Goal: Information Seeking & Learning: Stay updated

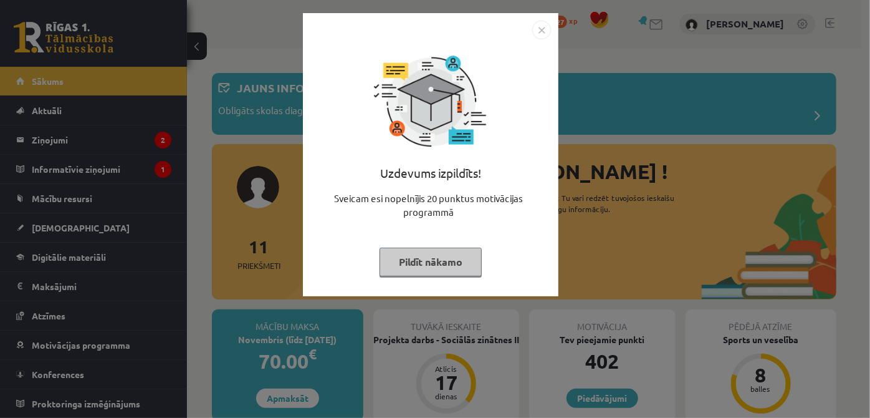
click at [446, 261] on button "Pildīt nākamo" at bounding box center [431, 261] width 102 height 29
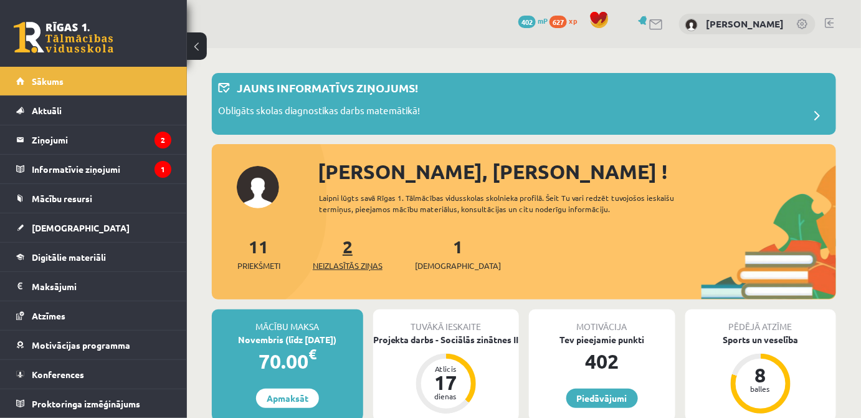
click at [361, 265] on span "Neizlasītās ziņas" at bounding box center [348, 265] width 70 height 12
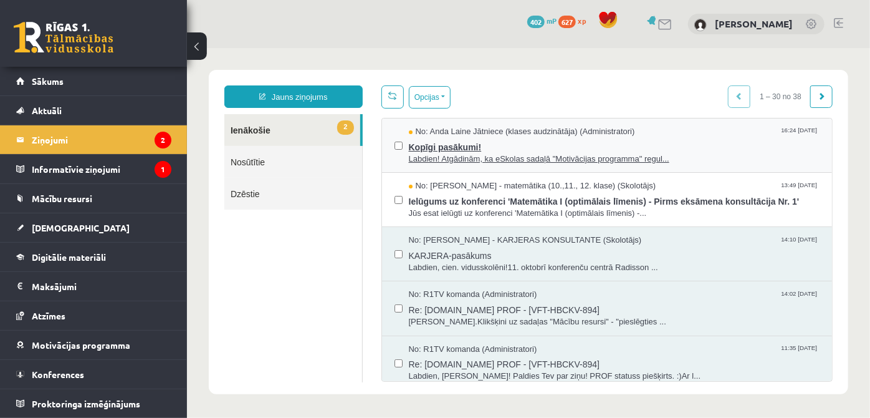
click at [519, 143] on span "Kopīgi pasākumi!" at bounding box center [613, 145] width 411 height 16
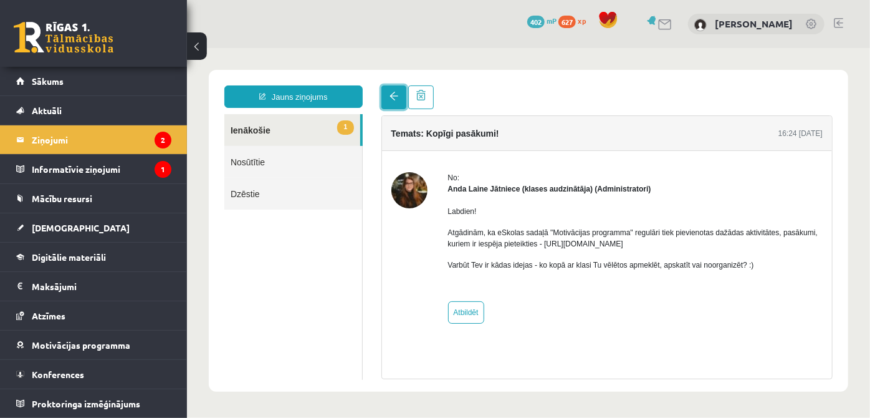
click at [401, 102] on link at bounding box center [393, 97] width 25 height 24
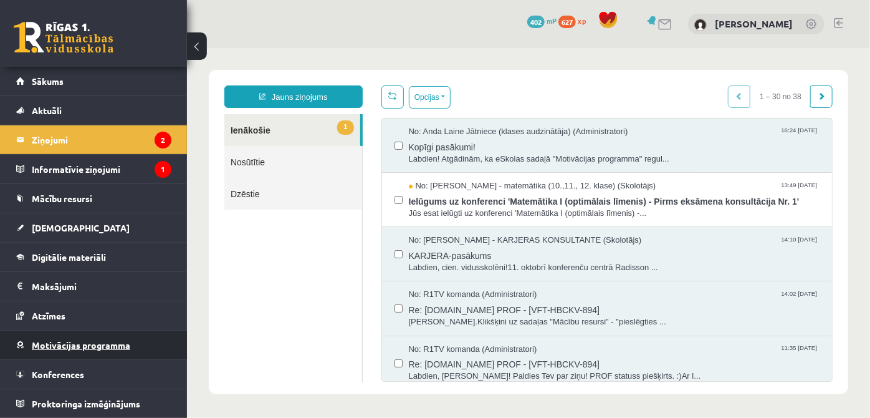
click at [75, 351] on link "Motivācijas programma" at bounding box center [93, 344] width 155 height 29
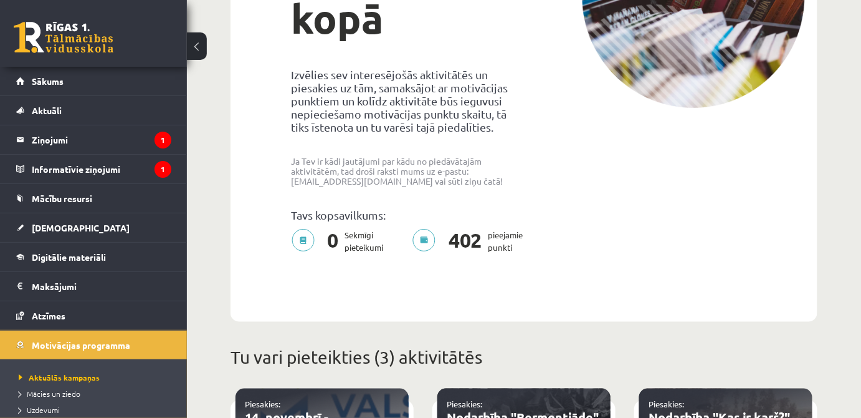
scroll to position [209, 0]
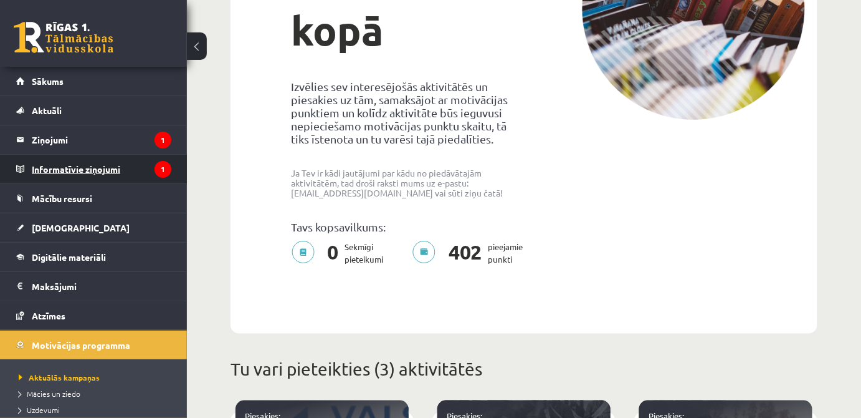
click at [138, 165] on legend "Informatīvie ziņojumi 1" at bounding box center [102, 169] width 140 height 29
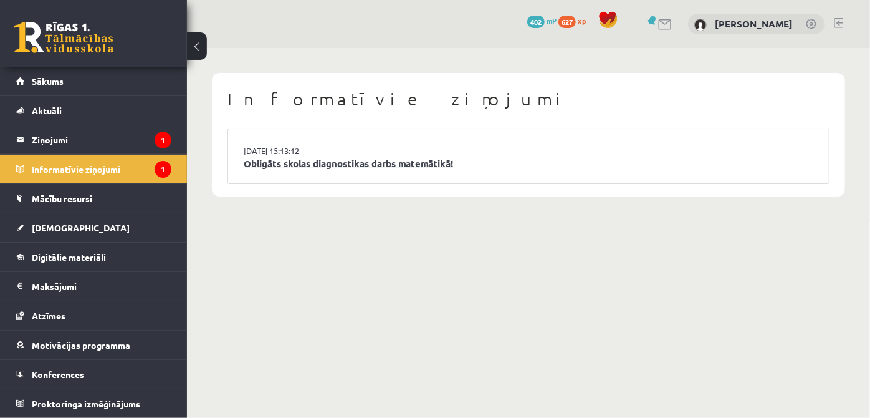
click at [274, 168] on link "Obligāts skolas diagnostikas darbs matemātikā!" at bounding box center [529, 163] width 570 height 14
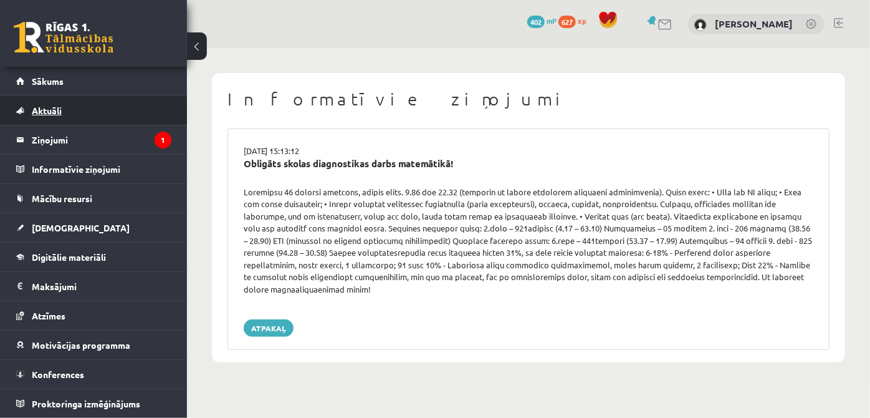
click at [86, 100] on link "Aktuāli" at bounding box center [93, 110] width 155 height 29
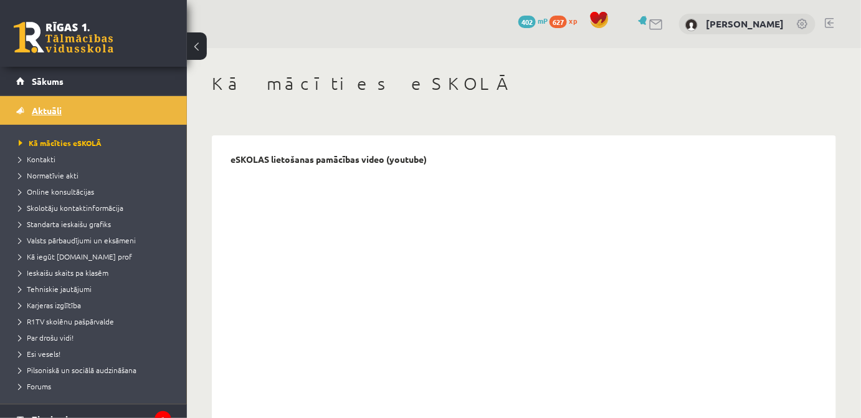
click at [72, 100] on link "Aktuāli" at bounding box center [93, 110] width 155 height 29
click at [62, 88] on link "Sākums" at bounding box center [93, 81] width 155 height 29
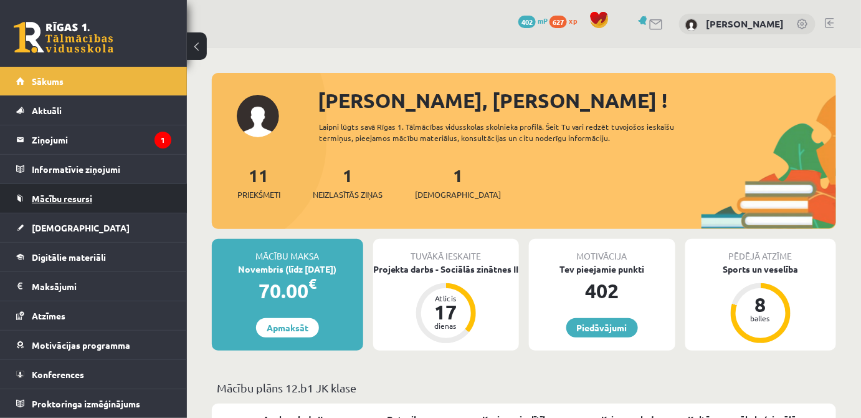
click at [89, 207] on link "Mācību resursi" at bounding box center [93, 198] width 155 height 29
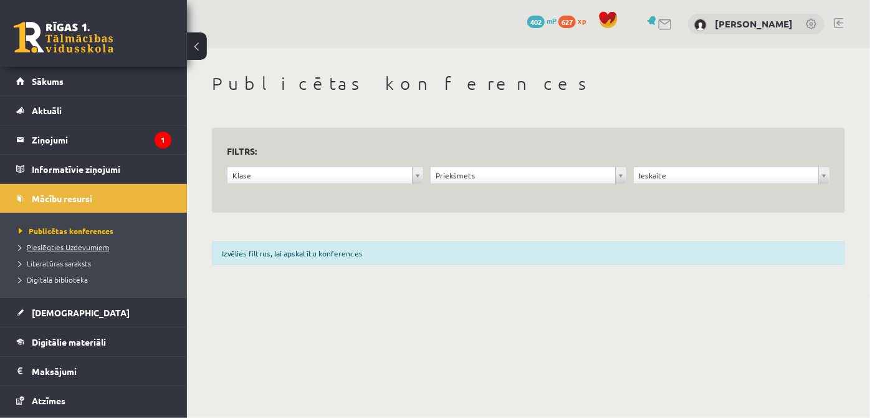
click at [88, 249] on span "Pieslēgties Uzdevumiem" at bounding box center [64, 247] width 90 height 10
